Goal: Task Accomplishment & Management: Manage account settings

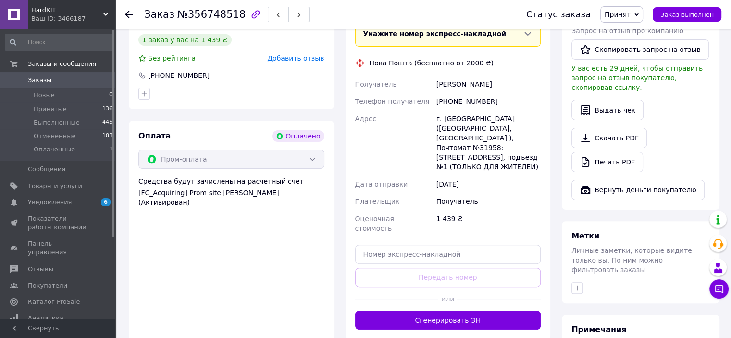
scroll to position [240, 0]
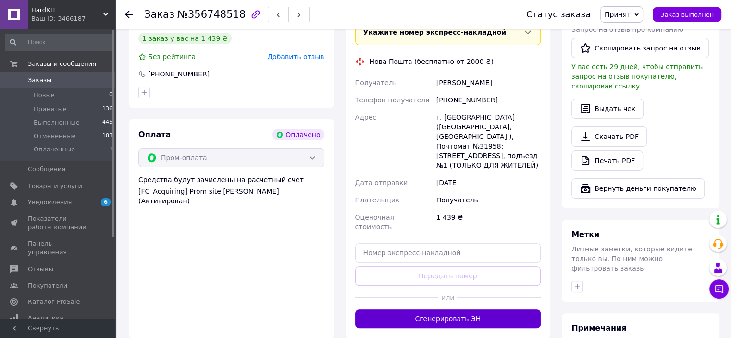
click at [466, 309] on button "Сгенерировать ЭН" at bounding box center [448, 318] width 186 height 19
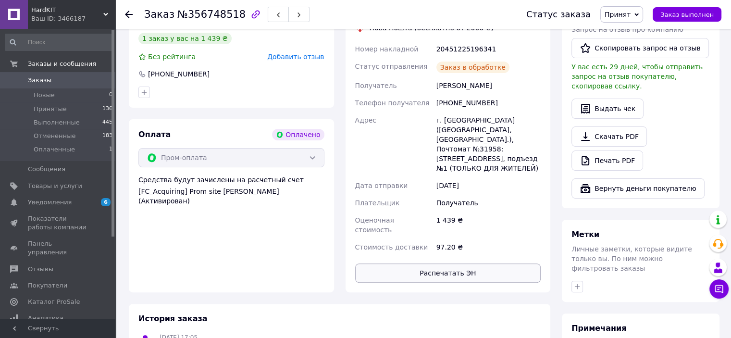
click at [473, 264] on button "Распечатать ЭН" at bounding box center [448, 273] width 186 height 19
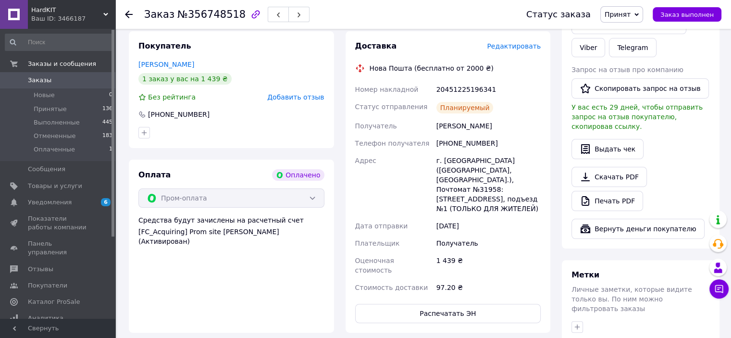
scroll to position [48, 0]
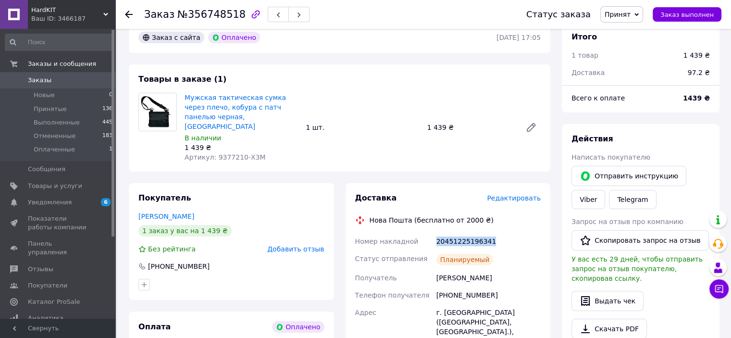
drag, startPoint x: 502, startPoint y: 229, endPoint x: 435, endPoint y: 232, distance: 67.4
click at [435, 233] on div "20451225196341" at bounding box center [489, 241] width 108 height 17
copy div "20451225196341"
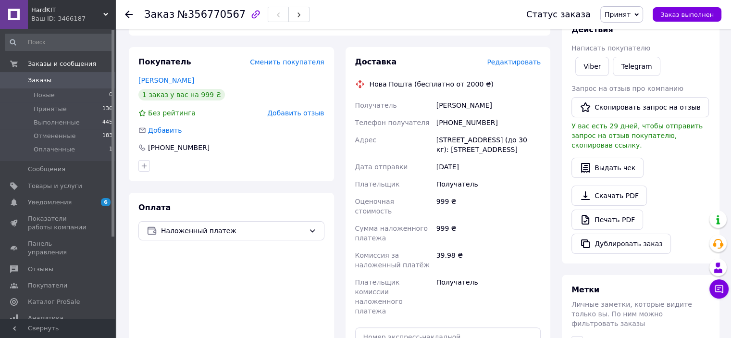
scroll to position [294, 0]
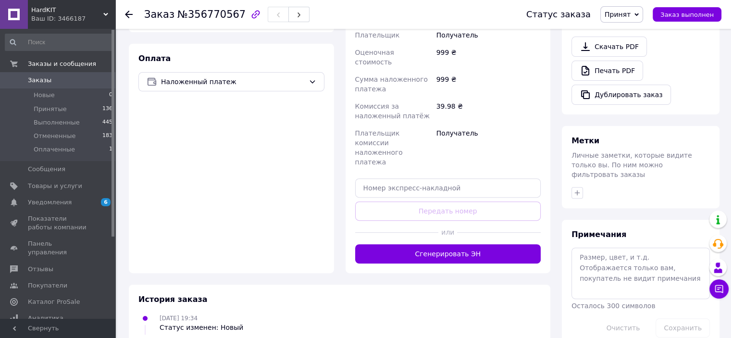
click at [458, 244] on button "Сгенерировать ЭН" at bounding box center [448, 253] width 186 height 19
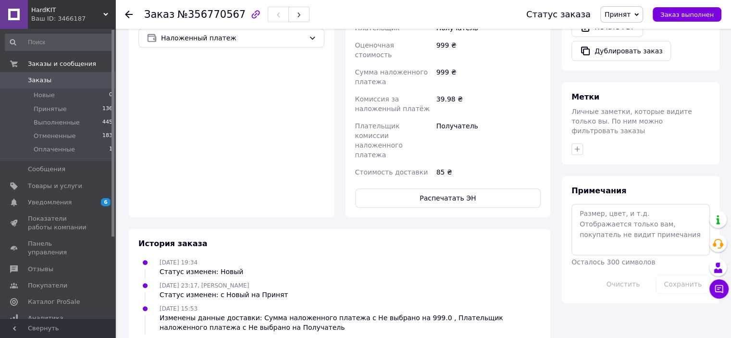
scroll to position [338, 0]
click at [467, 188] on button "Распечатать ЭН" at bounding box center [448, 197] width 186 height 19
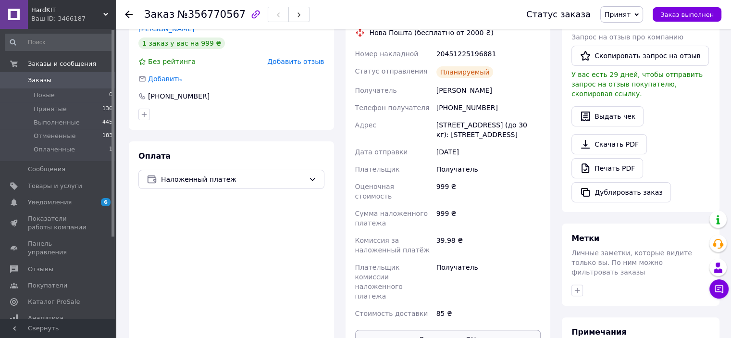
scroll to position [146, 0]
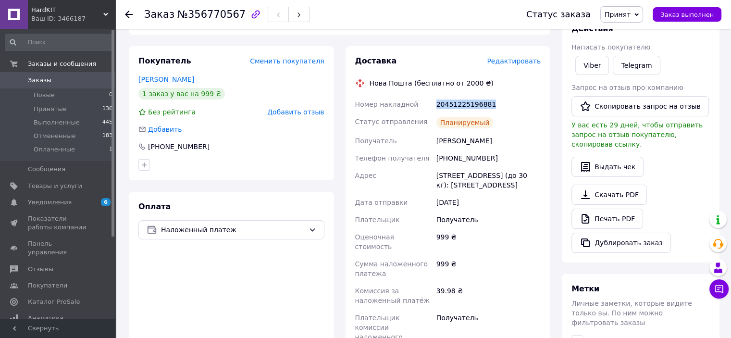
drag, startPoint x: 476, startPoint y: 94, endPoint x: 423, endPoint y: 92, distance: 52.9
click at [423, 96] on div "Номер накладной 20451225196881 Статус отправления Планируемый Получатель Лобас …" at bounding box center [448, 234] width 190 height 277
copy div "Номер накладной 20451225196881"
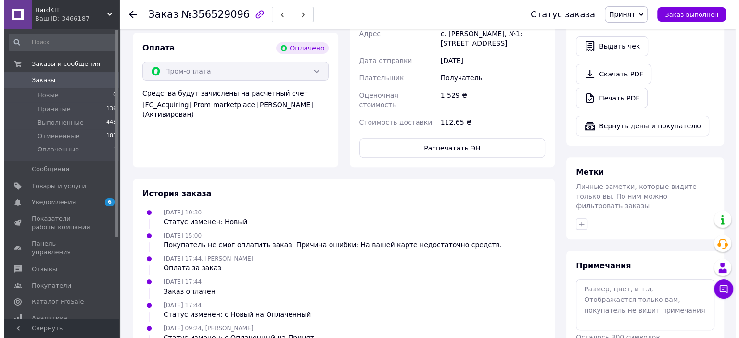
scroll to position [192, 0]
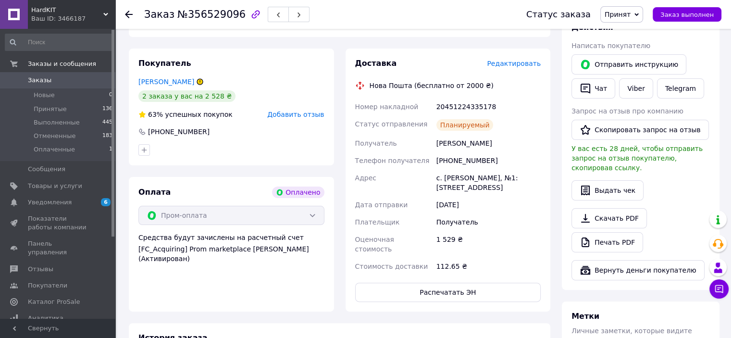
click at [515, 60] on span "Редактировать" at bounding box center [514, 64] width 54 height 8
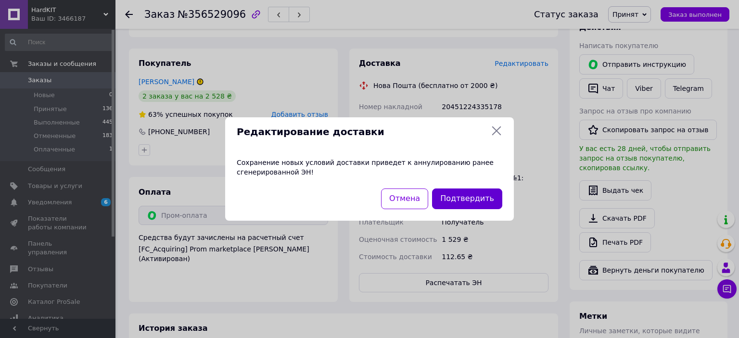
click at [463, 199] on button "Подтвердить" at bounding box center [467, 199] width 70 height 21
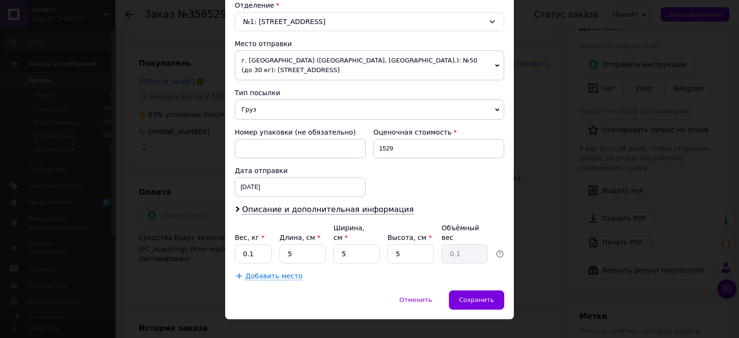
scroll to position [307, 0]
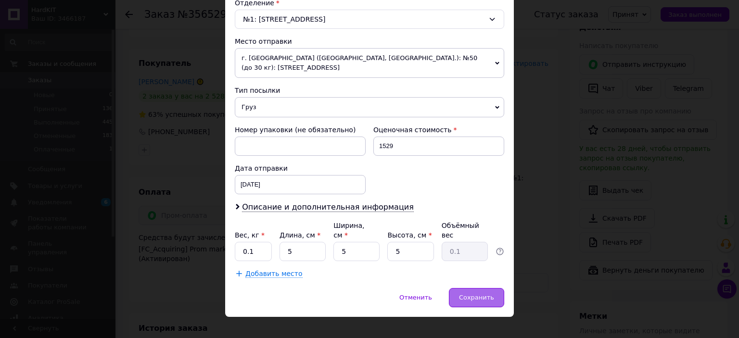
click at [475, 288] on div "Сохранить" at bounding box center [476, 297] width 55 height 19
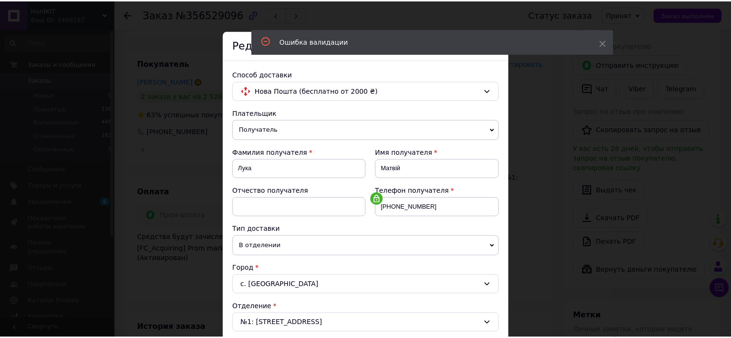
scroll to position [0, 0]
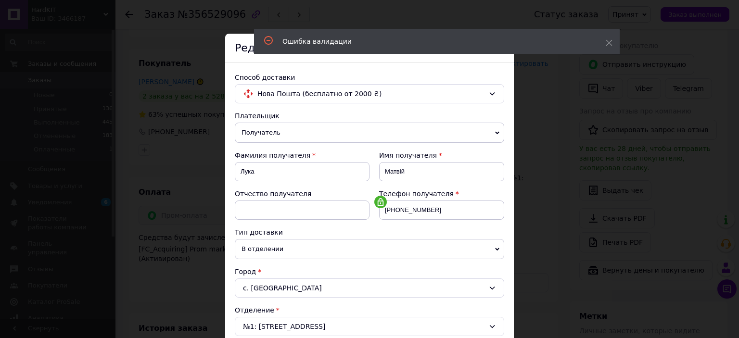
click at [501, 63] on div "Способ доставки Нова Пошта (бесплатно от 2000 ₴) Плательщик Получатель Отправит…" at bounding box center [369, 340] width 289 height 554
click at [609, 41] on icon at bounding box center [608, 42] width 7 height 7
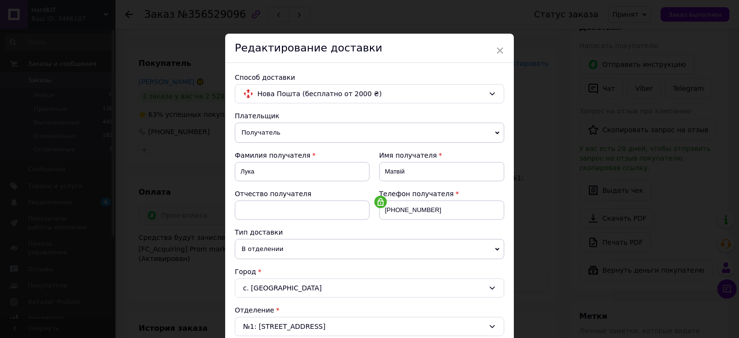
click at [498, 50] on span "×" at bounding box center [499, 50] width 9 height 16
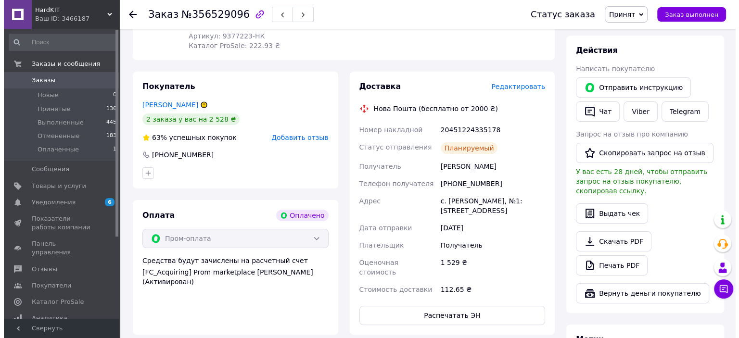
scroll to position [128, 0]
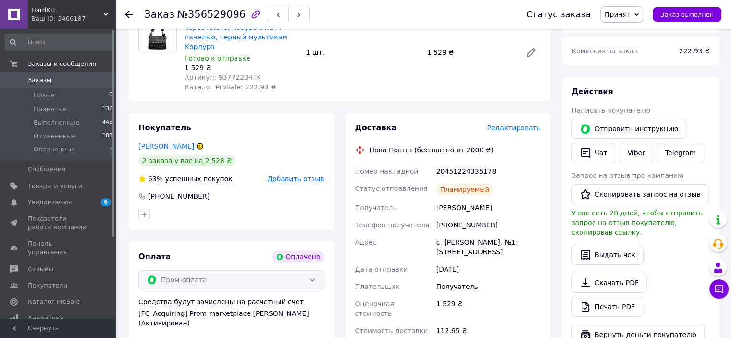
click at [510, 124] on span "Редактировать" at bounding box center [514, 128] width 54 height 8
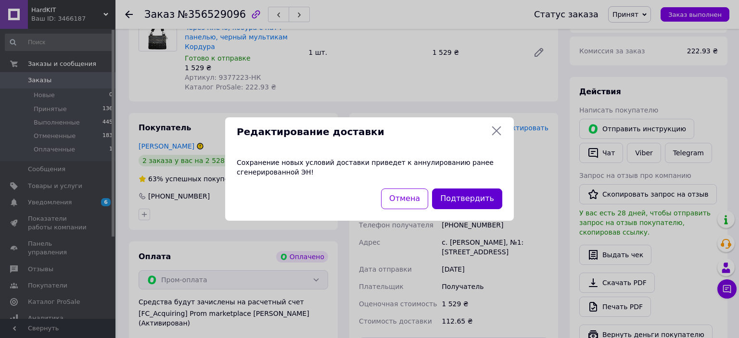
click at [462, 196] on button "Подтвердить" at bounding box center [467, 199] width 70 height 21
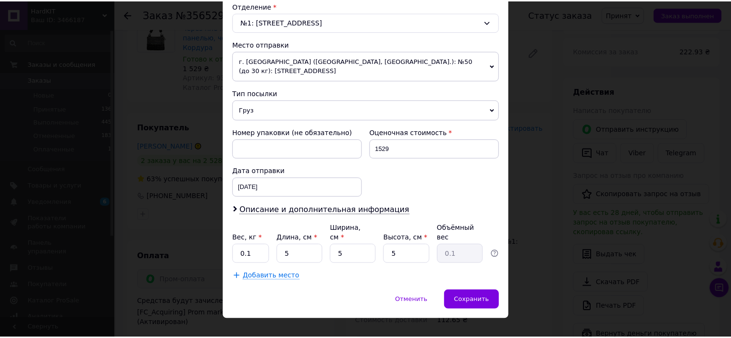
scroll to position [307, 0]
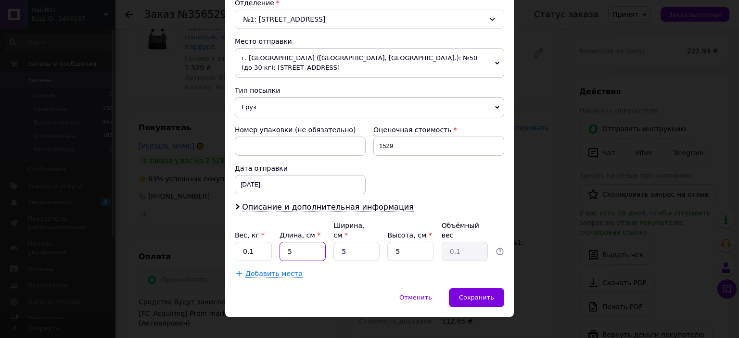
click at [308, 242] on input "5" at bounding box center [302, 251] width 46 height 19
type input "1"
type input "0.1"
type input "10"
click at [354, 242] on input "5" at bounding box center [356, 251] width 46 height 19
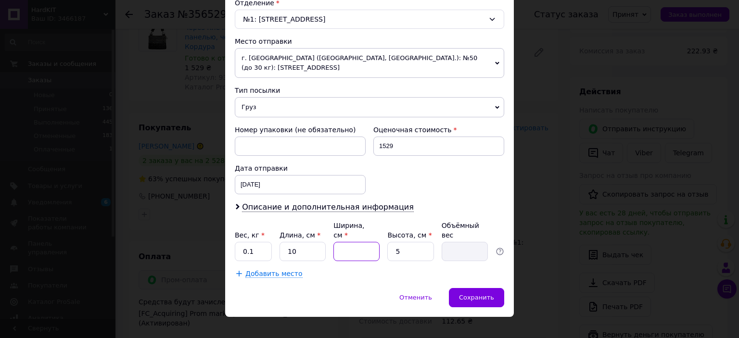
type input "1"
type input "0.1"
type input "10"
type input "0.13"
type input "10"
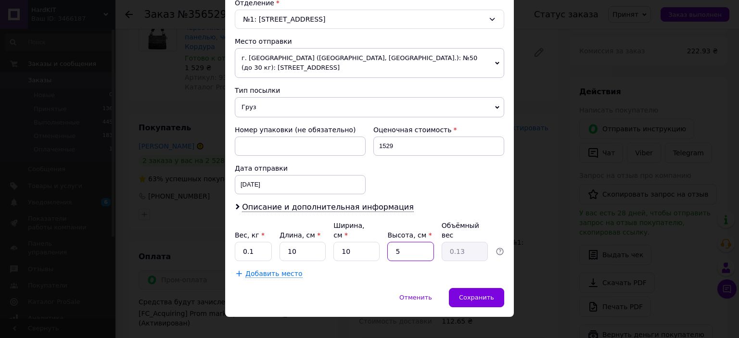
click at [412, 242] on input "5" at bounding box center [410, 251] width 46 height 19
type input "1"
type input "0.1"
type input "10"
type input "0.25"
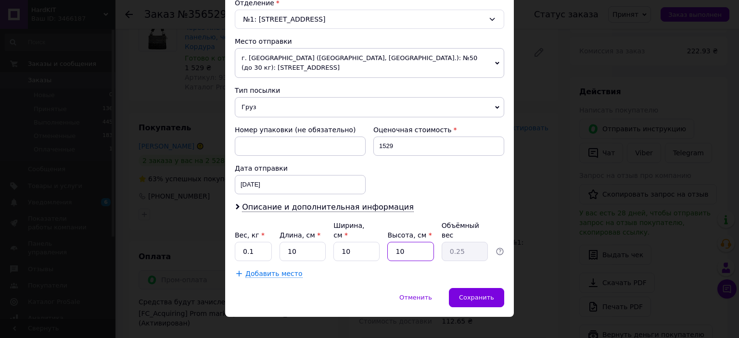
type input "10"
click at [492, 269] on div "Добавить место" at bounding box center [369, 274] width 269 height 10
click at [485, 294] on span "Сохранить" at bounding box center [476, 297] width 35 height 7
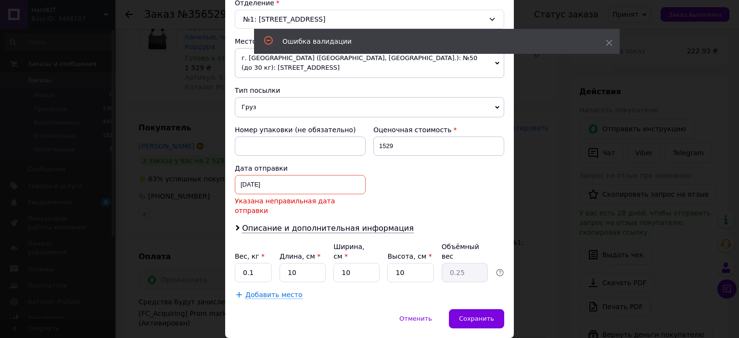
click at [312, 185] on div "[DATE] < 2025 > < Август > Пн Вт Ср Чт Пт Сб Вс 28 29 30 31 1 2 3 4 5 6 7 8 9 1…" at bounding box center [300, 184] width 131 height 19
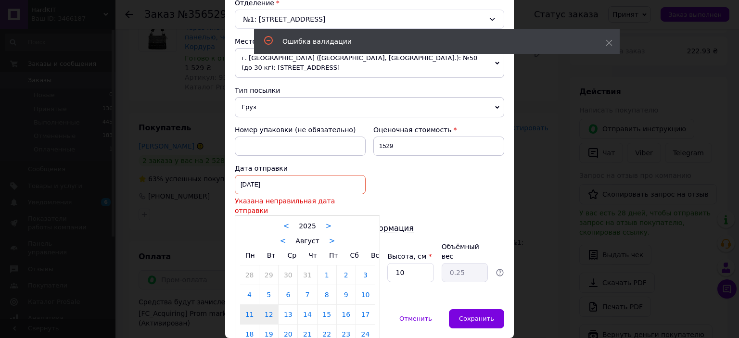
click at [272, 305] on link "12" at bounding box center [268, 314] width 19 height 19
type input "[DATE]"
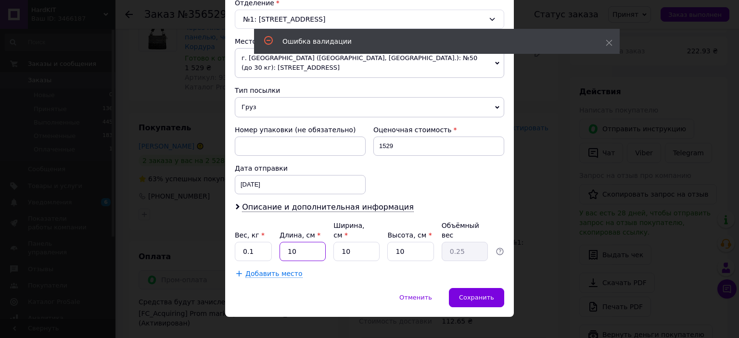
click at [293, 242] on input "10" at bounding box center [302, 251] width 46 height 19
type input "1"
type input "0.1"
type input "5"
type input "0.13"
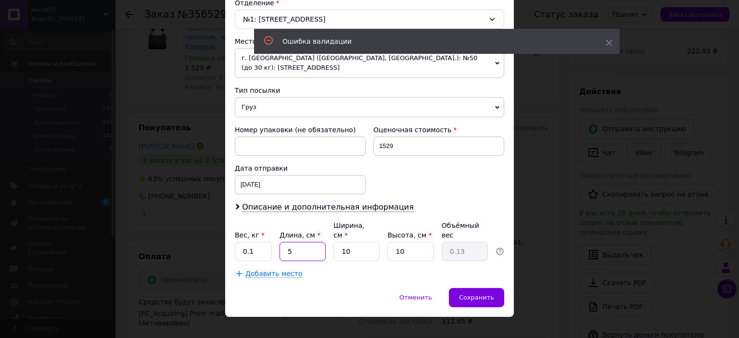
type input "5"
click at [369, 242] on input "10" at bounding box center [356, 251] width 46 height 19
type input "1"
type input "0.1"
type input "5"
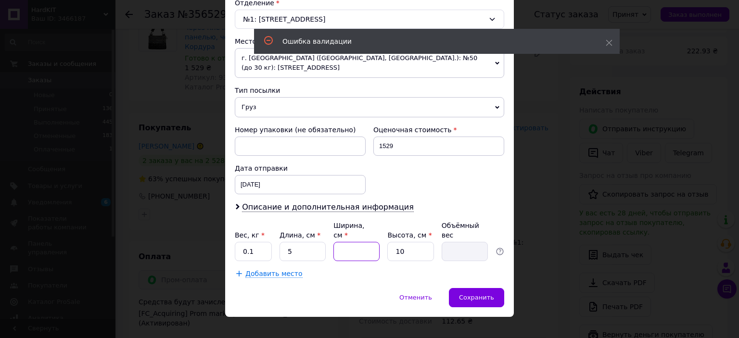
type input "0.1"
type input "5"
click at [424, 242] on input "10" at bounding box center [410, 251] width 46 height 19
type input "1"
type input "5"
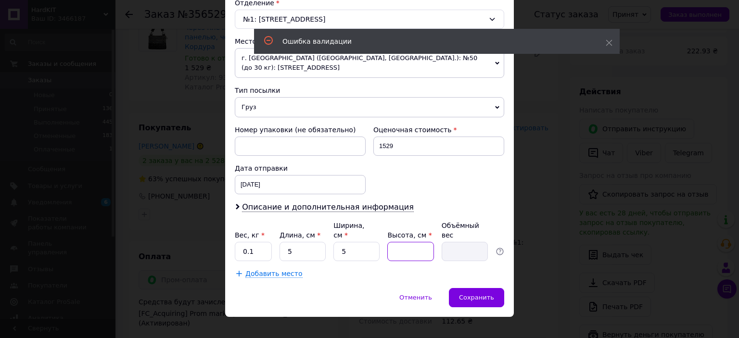
type input "0.1"
type input "5"
click at [474, 294] on span "Сохранить" at bounding box center [476, 297] width 35 height 7
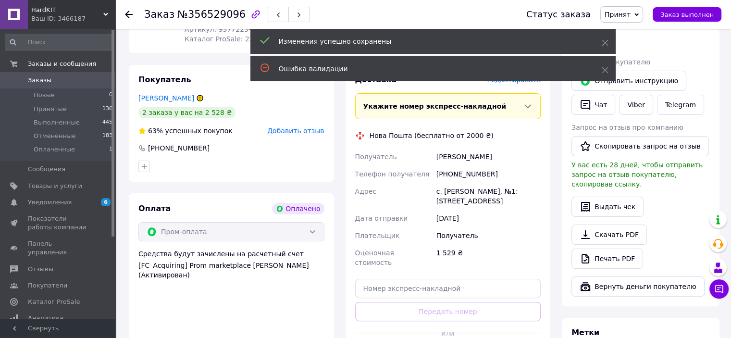
scroll to position [224, 0]
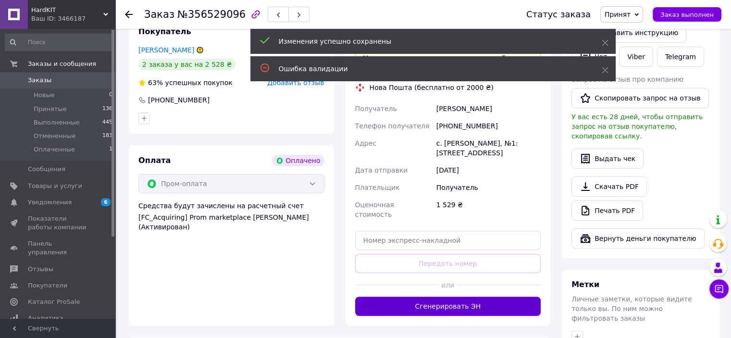
click at [481, 297] on button "Сгенерировать ЭН" at bounding box center [448, 306] width 186 height 19
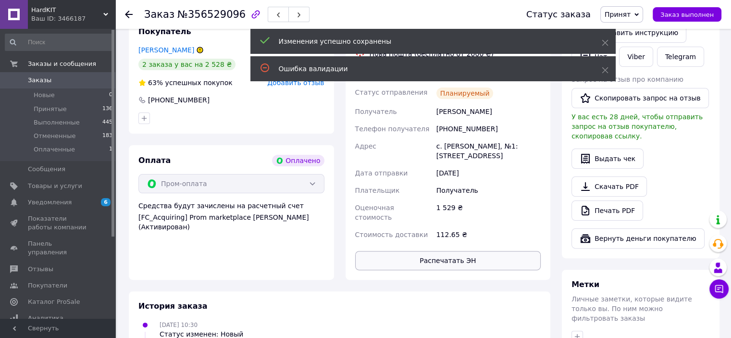
click at [473, 251] on button "Распечатать ЭН" at bounding box center [448, 260] width 186 height 19
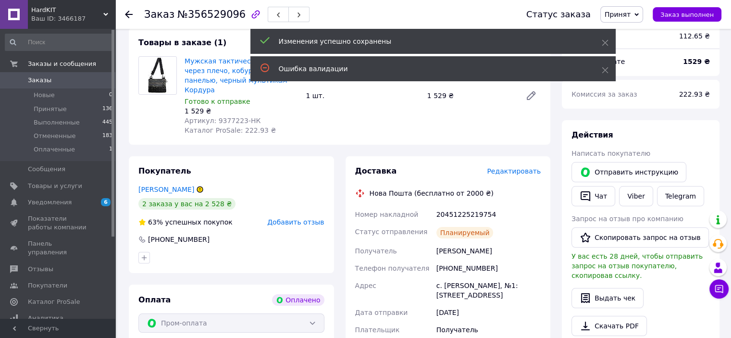
scroll to position [80, 0]
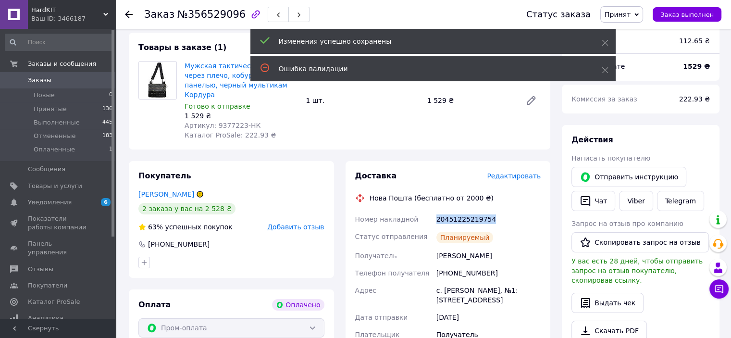
drag, startPoint x: 495, startPoint y: 210, endPoint x: 437, endPoint y: 209, distance: 58.2
click at [437, 211] on div "20451225219754" at bounding box center [489, 219] width 108 height 17
copy div "20451225219754"
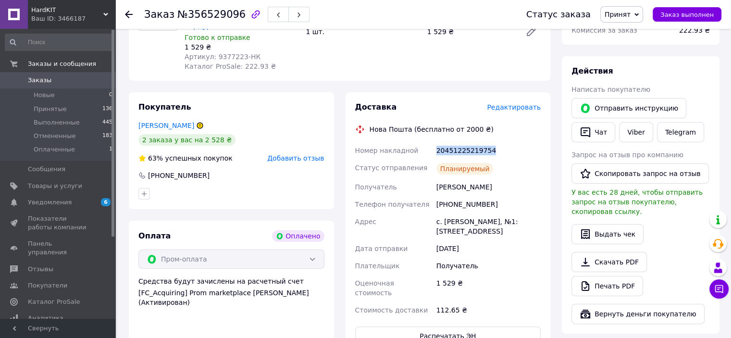
scroll to position [148, 0]
copy div "20451225219754"
